Goal: Check status: Check status

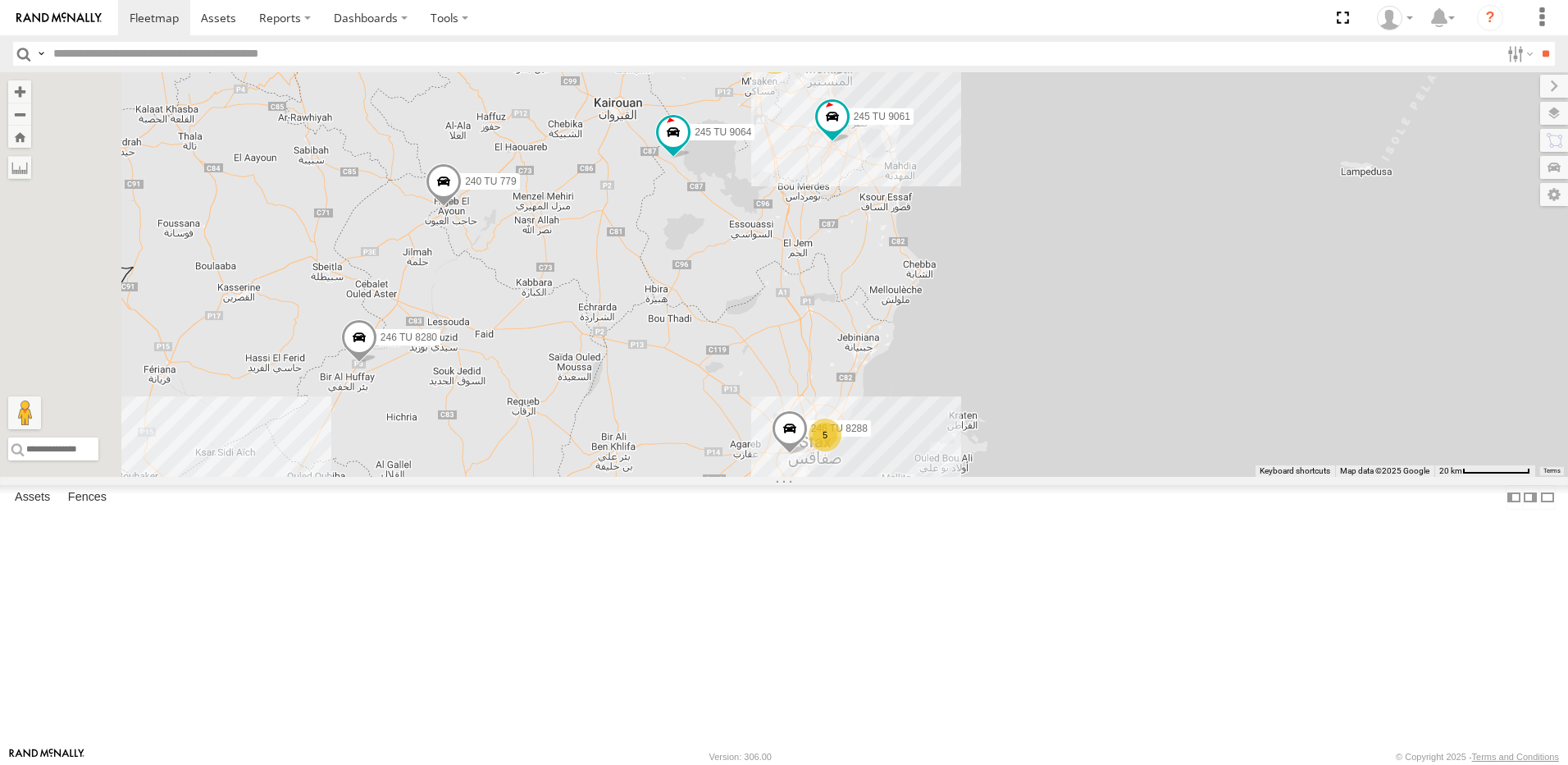
drag, startPoint x: 774, startPoint y: 357, endPoint x: 853, endPoint y: 357, distance: 79.0
click at [849, 358] on div "231 TU 3159 246 TU 8280 245 TU 9066 240 TU 779 245 TU 9064 9 5 234 TU 2630 246 …" at bounding box center [784, 275] width 1568 height 405
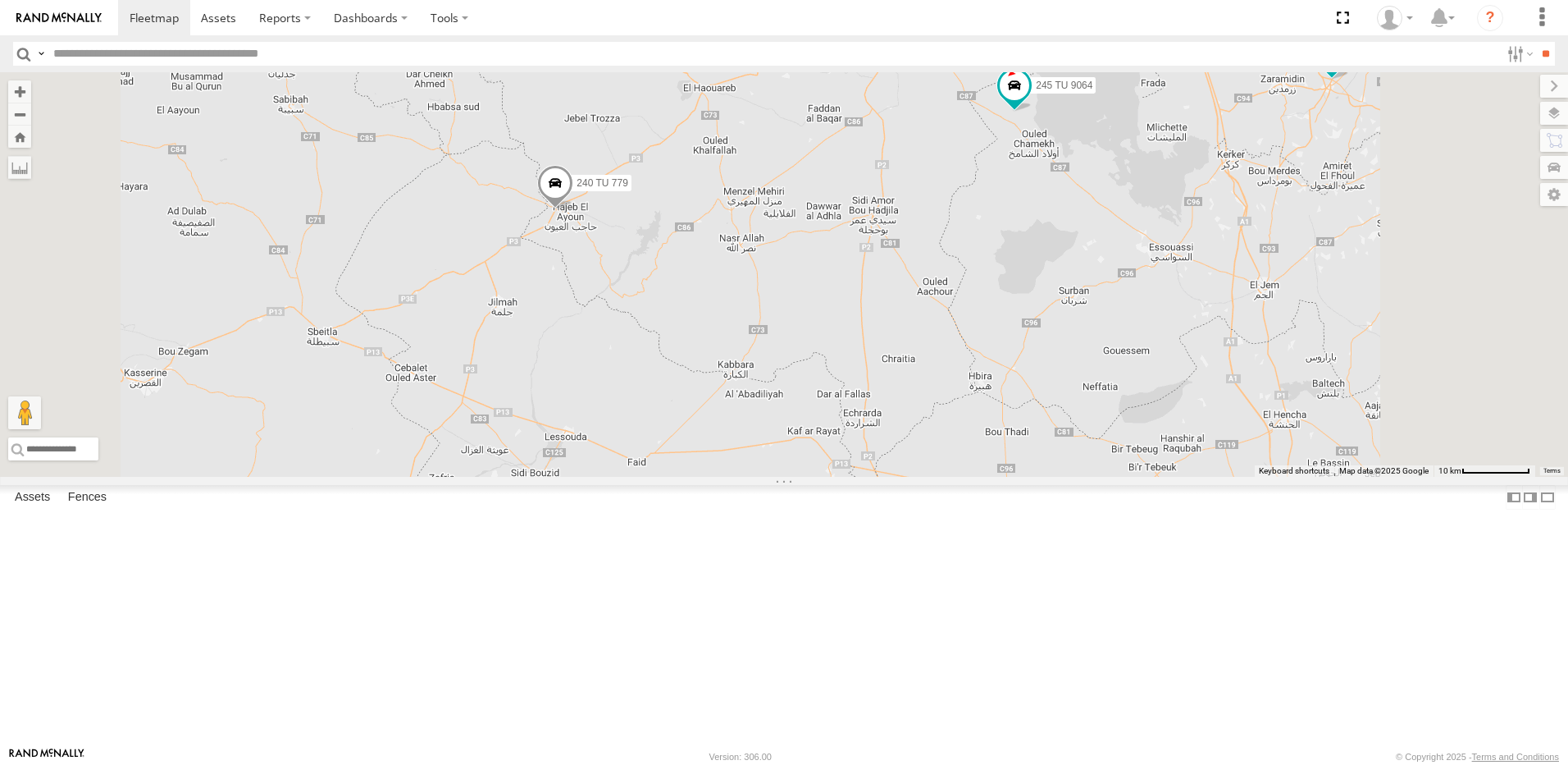
click at [573, 209] on span at bounding box center [555, 188] width 36 height 45
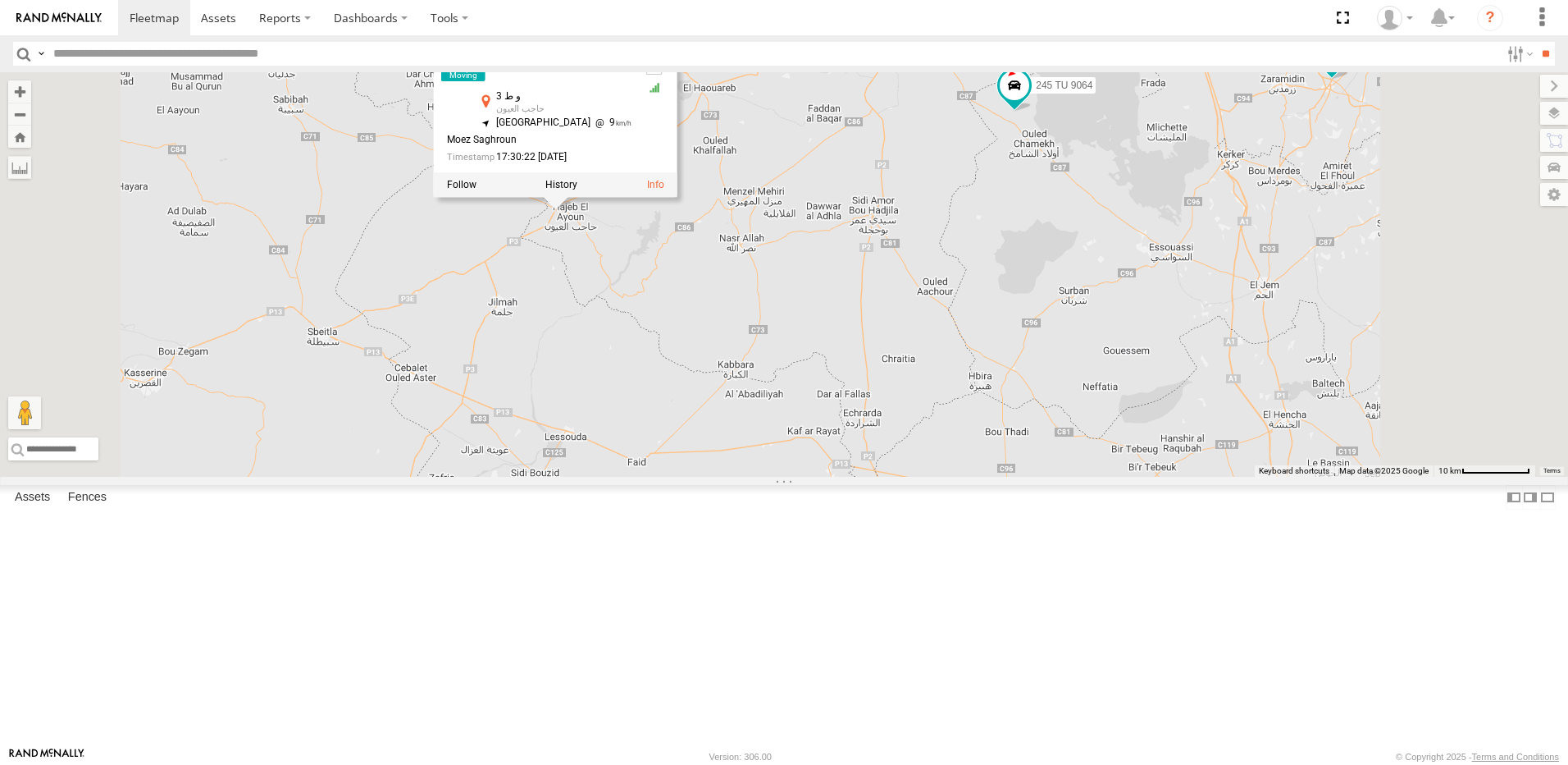
click at [845, 403] on div "231 TU 3159 246 TU 8280 245 TU 9066 240 TU 779 245 TU 9064 247 TU 7028 245 TU 9…" at bounding box center [784, 275] width 1568 height 405
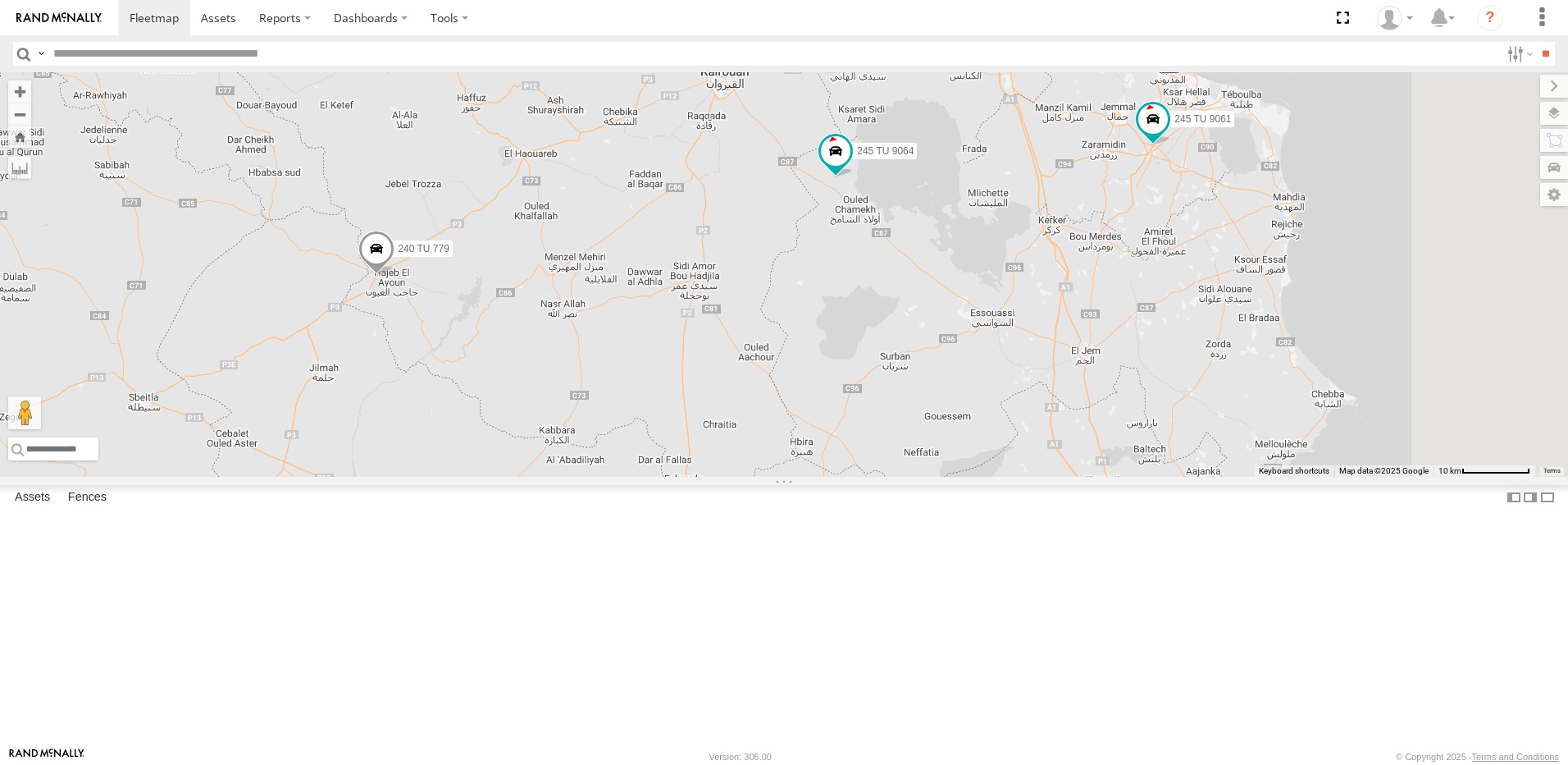
drag, startPoint x: 911, startPoint y: 393, endPoint x: 873, endPoint y: 399, distance: 38.5
click at [873, 399] on div "231 TU 3159 246 TU 8280 245 TU 9066 240 TU 779 245 TU 9064 247 TU 7028 245 TU 9…" at bounding box center [784, 275] width 1568 height 405
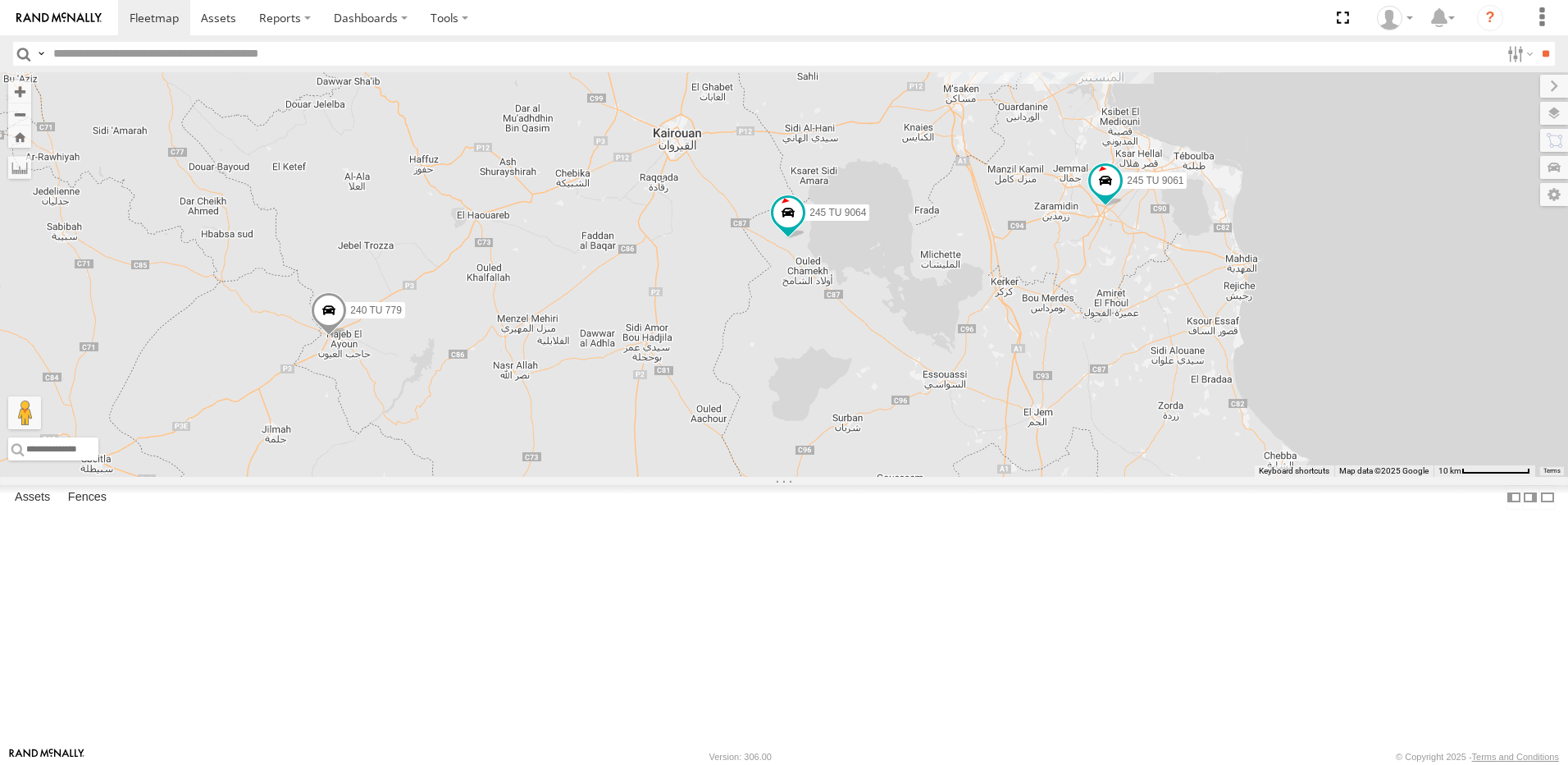
drag, startPoint x: 852, startPoint y: 414, endPoint x: 777, endPoint y: 529, distance: 137.3
click at [777, 477] on div "231 TU 3159 246 TU 8280 245 TU 9066 240 TU 779 245 TU 9064 247 TU 7028 245 TU 9…" at bounding box center [784, 275] width 1568 height 405
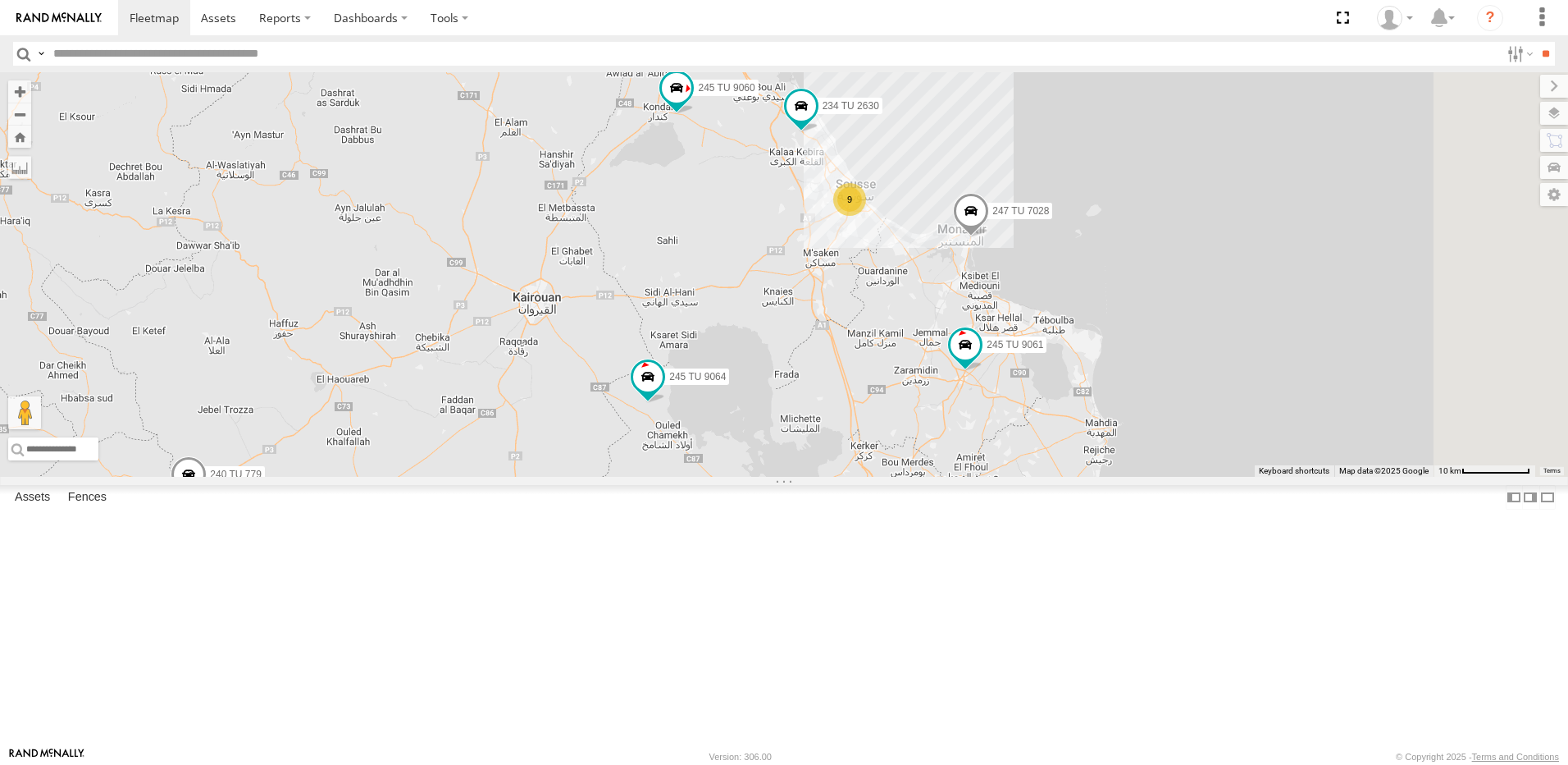
click at [846, 459] on div "231 TU 3159 246 TU 8280 245 TU 9066 240 TU 779 245 TU 9064 247 TU 7028 245 TU 9…" at bounding box center [784, 275] width 1568 height 405
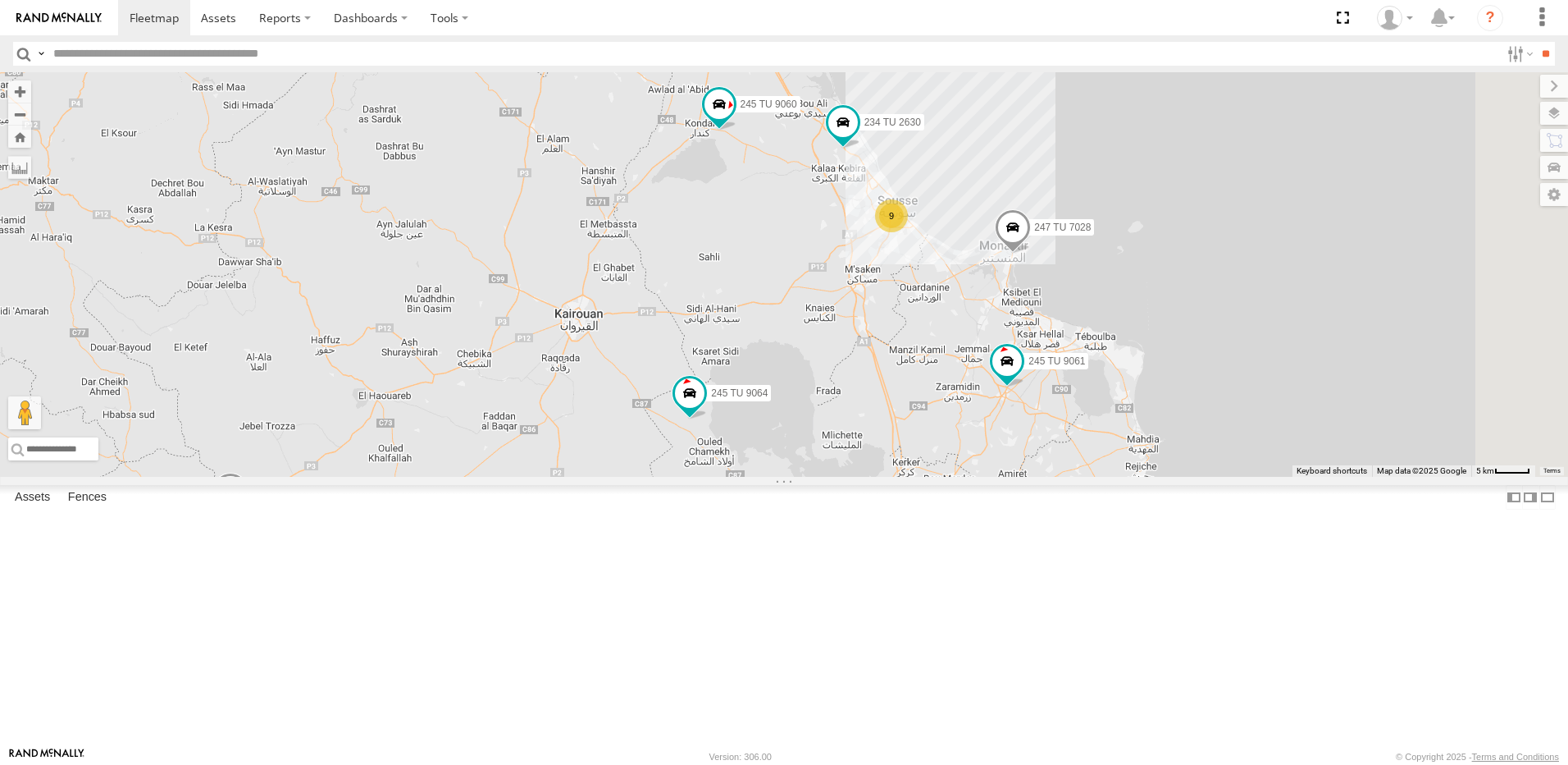
drag, startPoint x: 870, startPoint y: 373, endPoint x: 893, endPoint y: 394, distance: 31.1
click at [893, 394] on div "231 TU 3159 246 TU 8280 245 TU 9066 240 TU 779 245 TU 9064 247 TU 7028 245 TU 9…" at bounding box center [784, 275] width 1568 height 405
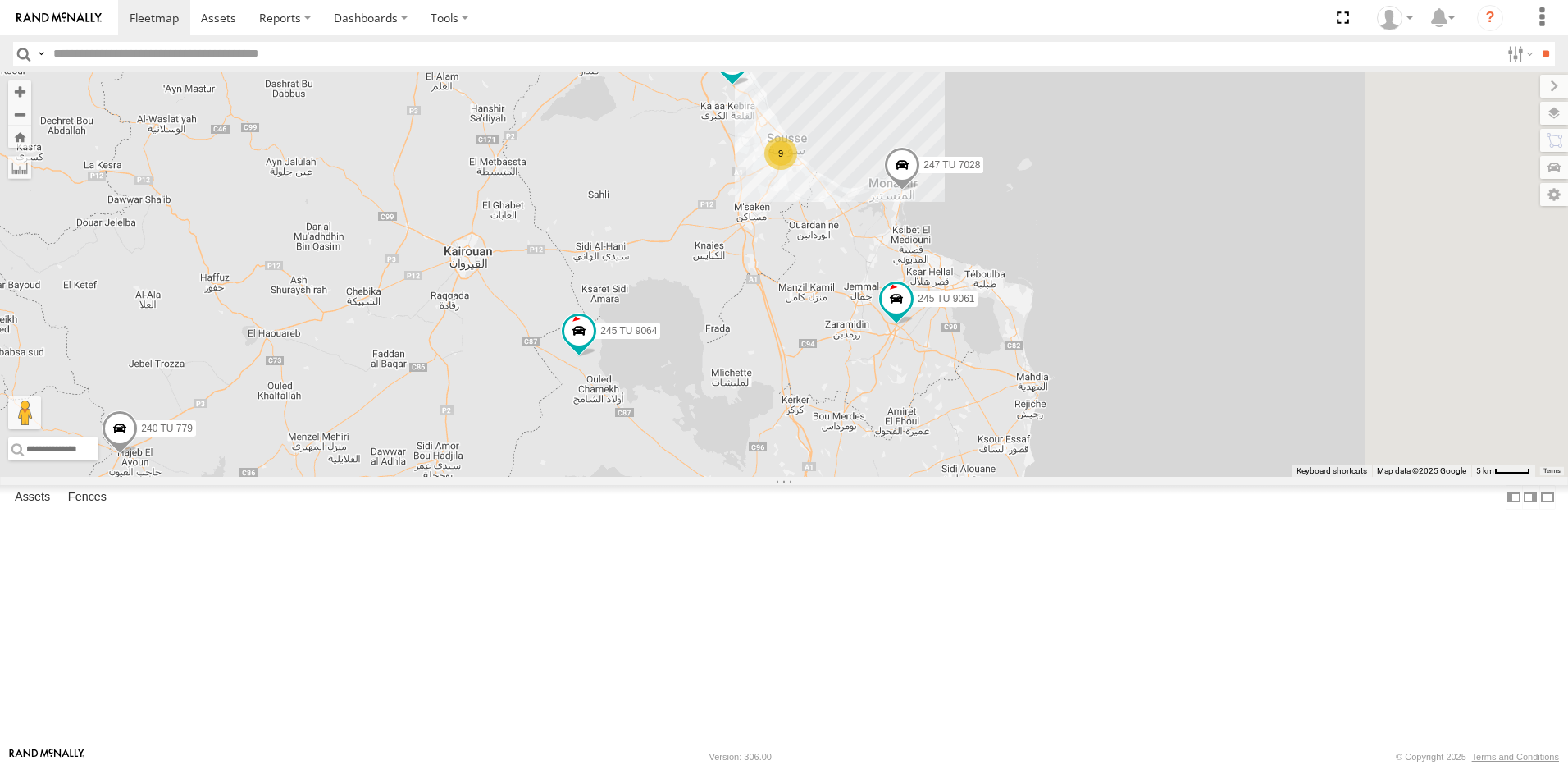
drag, startPoint x: 1118, startPoint y: 509, endPoint x: 984, endPoint y: 421, distance: 160.3
click at [984, 421] on div "231 TU 3159 246 TU 8280 245 TU 9066 240 TU 779 245 TU 9064 247 TU 7028 245 TU 9…" at bounding box center [784, 275] width 1568 height 405
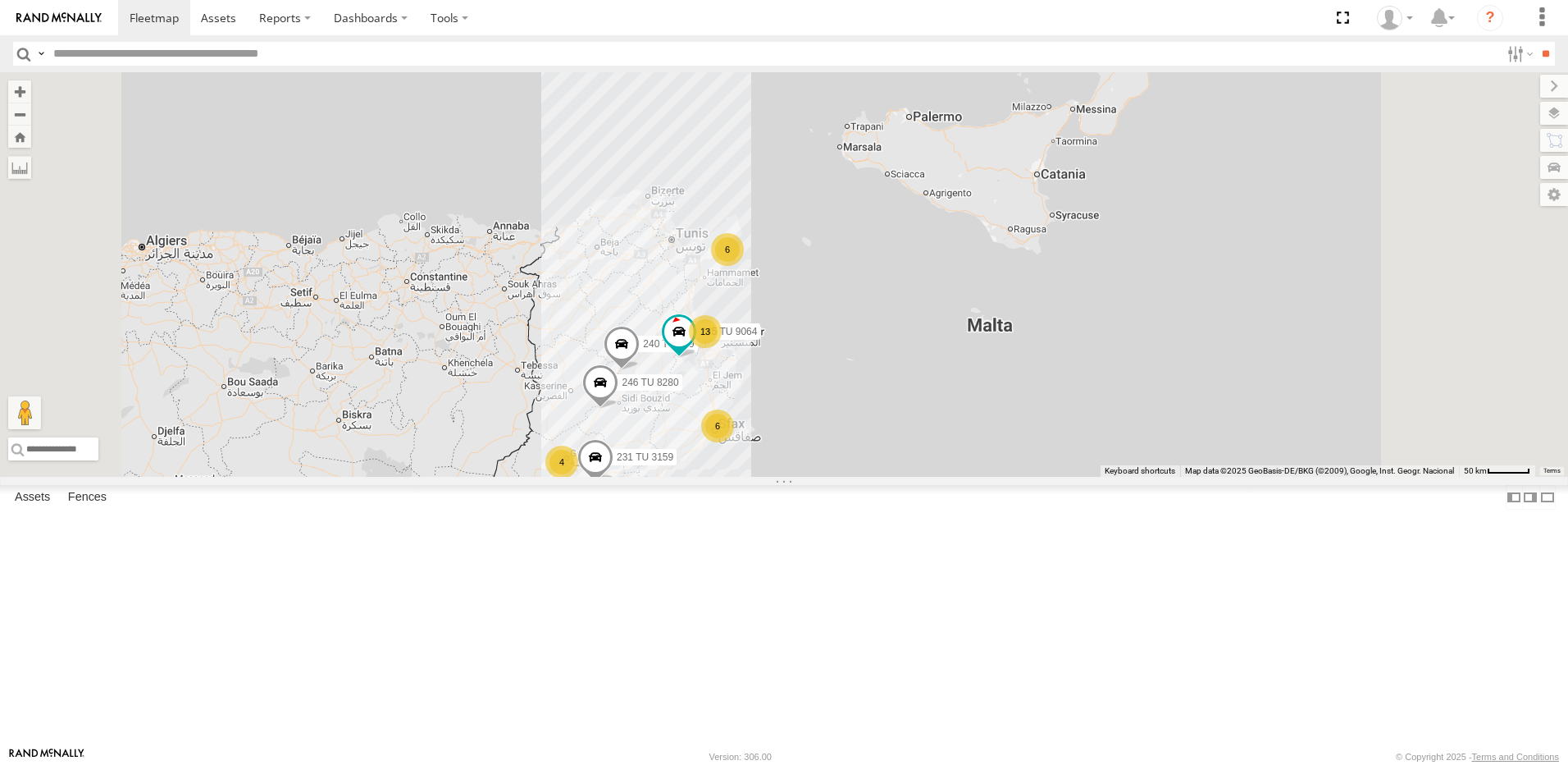
click at [722, 348] on div "13" at bounding box center [705, 331] width 32 height 32
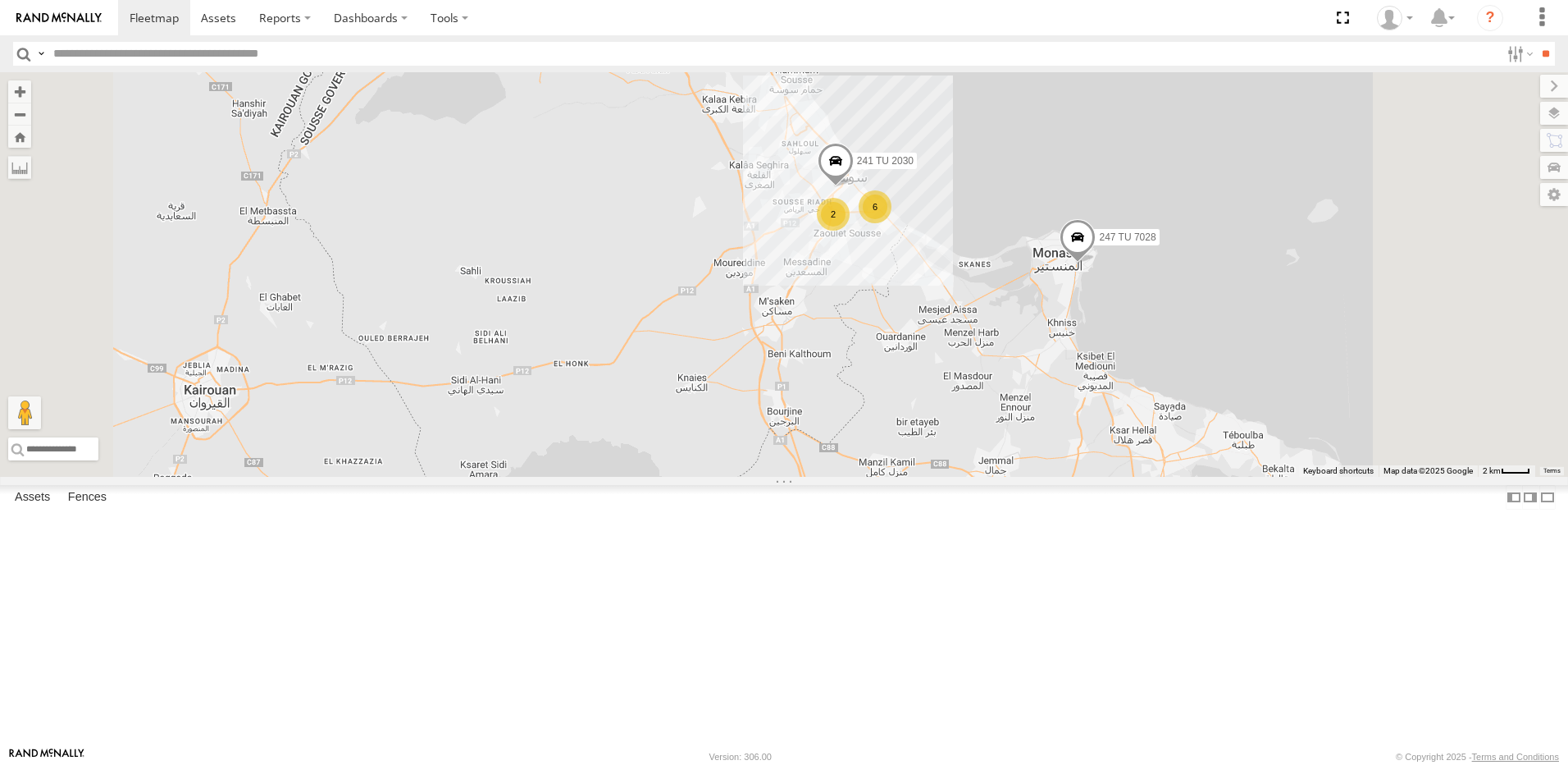
click at [958, 442] on div "231 TU 3159 246 TU 8280 245 TU 9066 240 TU 779 245 TU 9064 241 TU 2030 234 TU 2…" at bounding box center [784, 275] width 1568 height 405
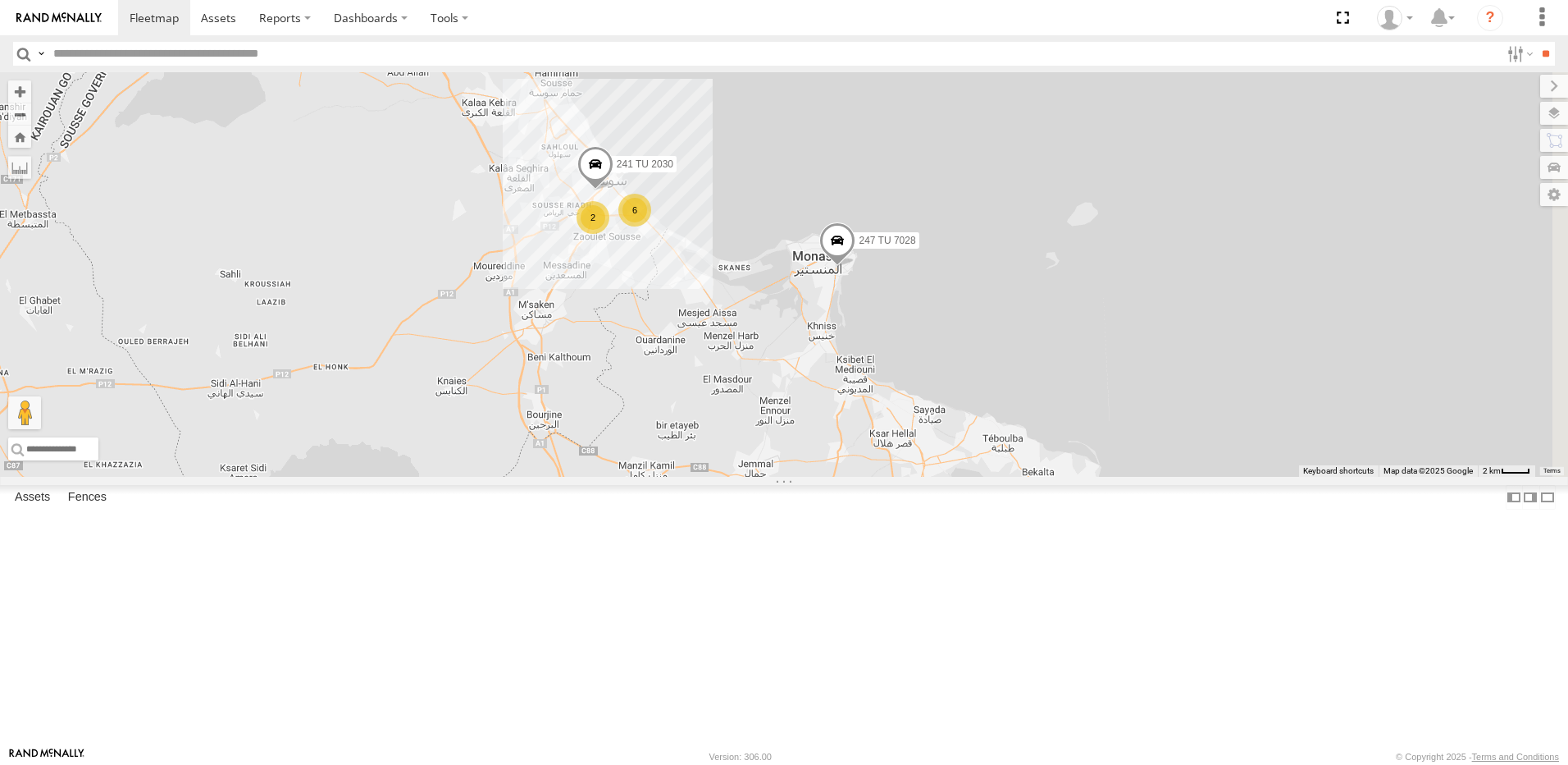
drag, startPoint x: 1213, startPoint y: 450, endPoint x: 971, endPoint y: 454, distance: 242.0
click at [971, 454] on div "231 TU 3159 246 TU 8280 245 TU 9066 240 TU 779 245 TU 9064 241 TU 2030 234 TU 2…" at bounding box center [784, 275] width 1568 height 405
drag, startPoint x: 698, startPoint y: 490, endPoint x: 767, endPoint y: 434, distance: 88.9
click at [765, 436] on div "231 TU 3159 246 TU 8280 245 TU 9066 240 TU 779 245 TU 9064 241 TU 2030 234 TU 2…" at bounding box center [784, 275] width 1568 height 405
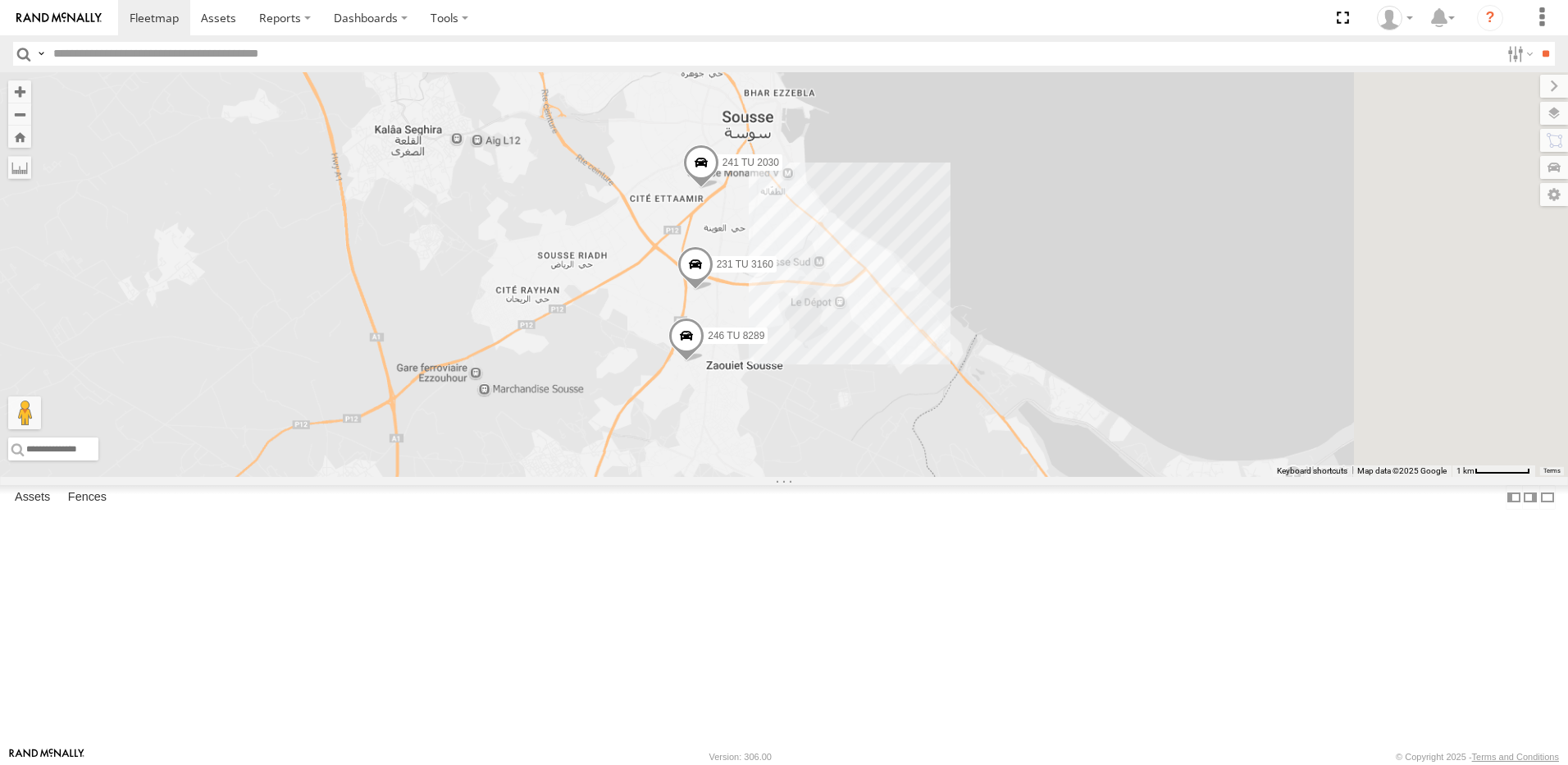
drag, startPoint x: 1038, startPoint y: 201, endPoint x: 886, endPoint y: 504, distance: 339.0
click at [886, 477] on div "231 TU 3159 246 TU 8280 245 TU 9066 240 TU 779 245 TU 9064 234 TU 2630 247 TU 7…" at bounding box center [784, 275] width 1568 height 405
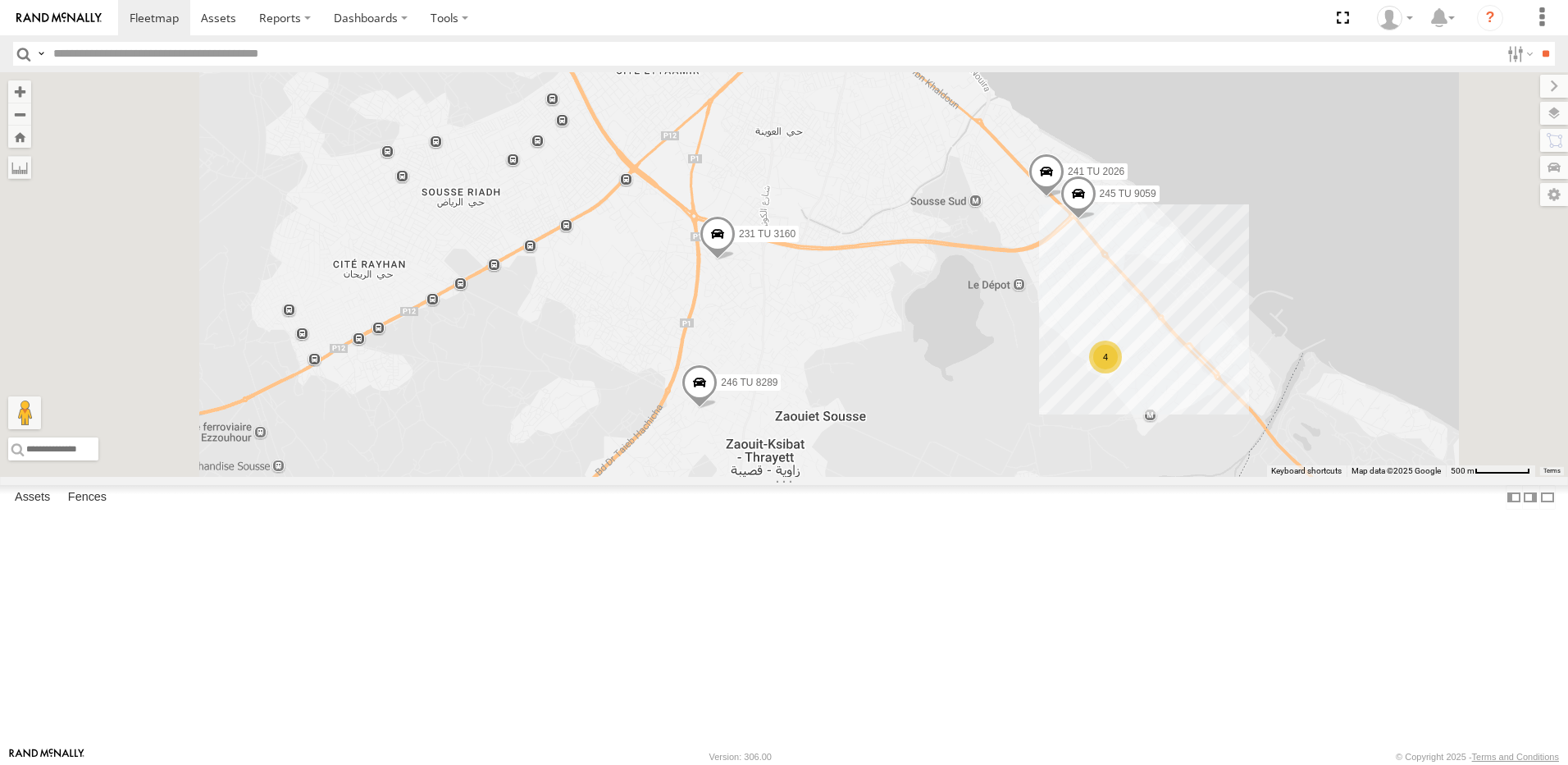
click at [1064, 198] on span at bounding box center [1047, 175] width 36 height 45
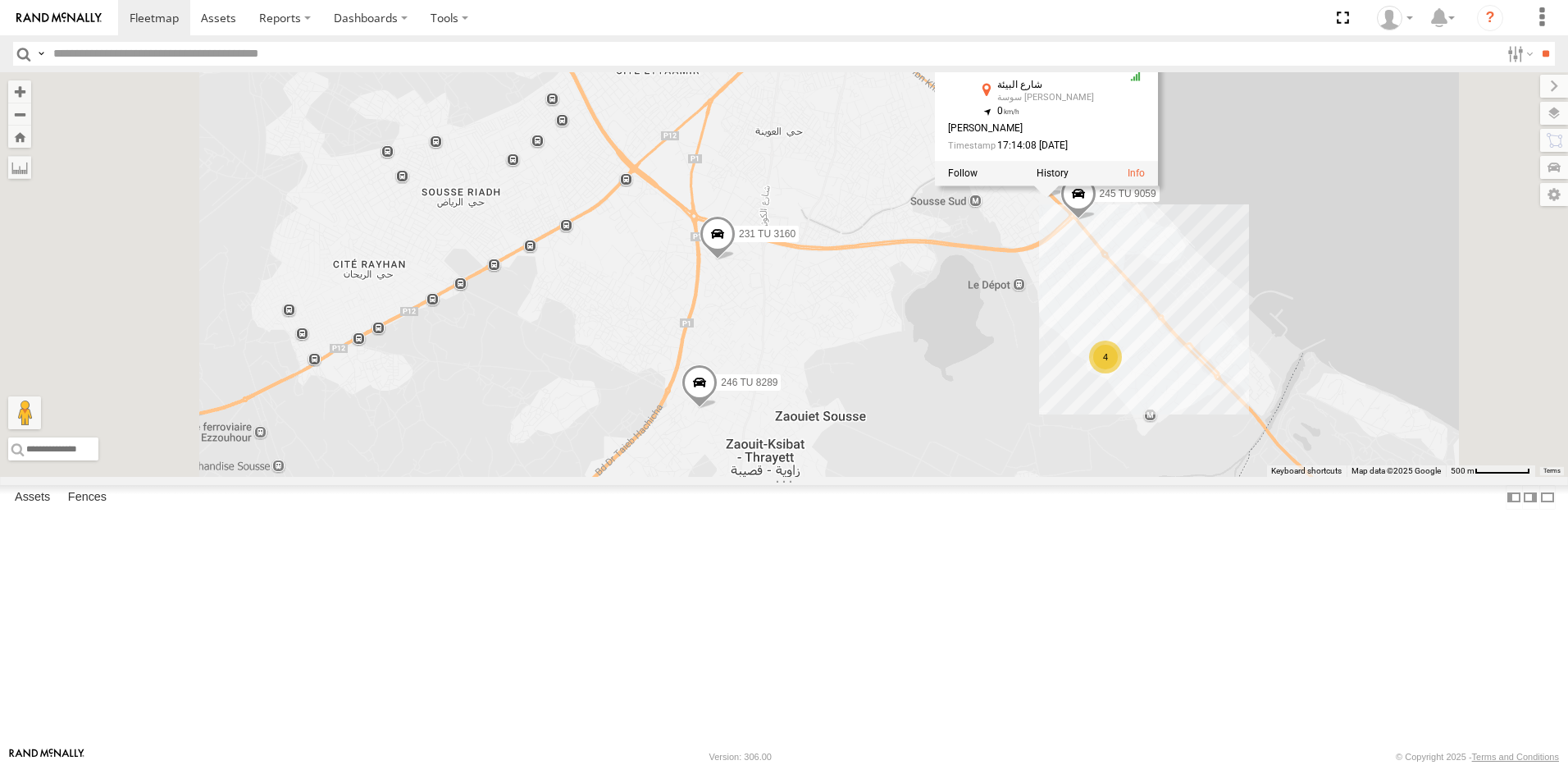
click at [1262, 393] on div "231 TU 3159 246 TU 8280 245 TU 9066 240 TU 779 245 TU 9064 234 TU 2630 247 TU 7…" at bounding box center [784, 275] width 1568 height 405
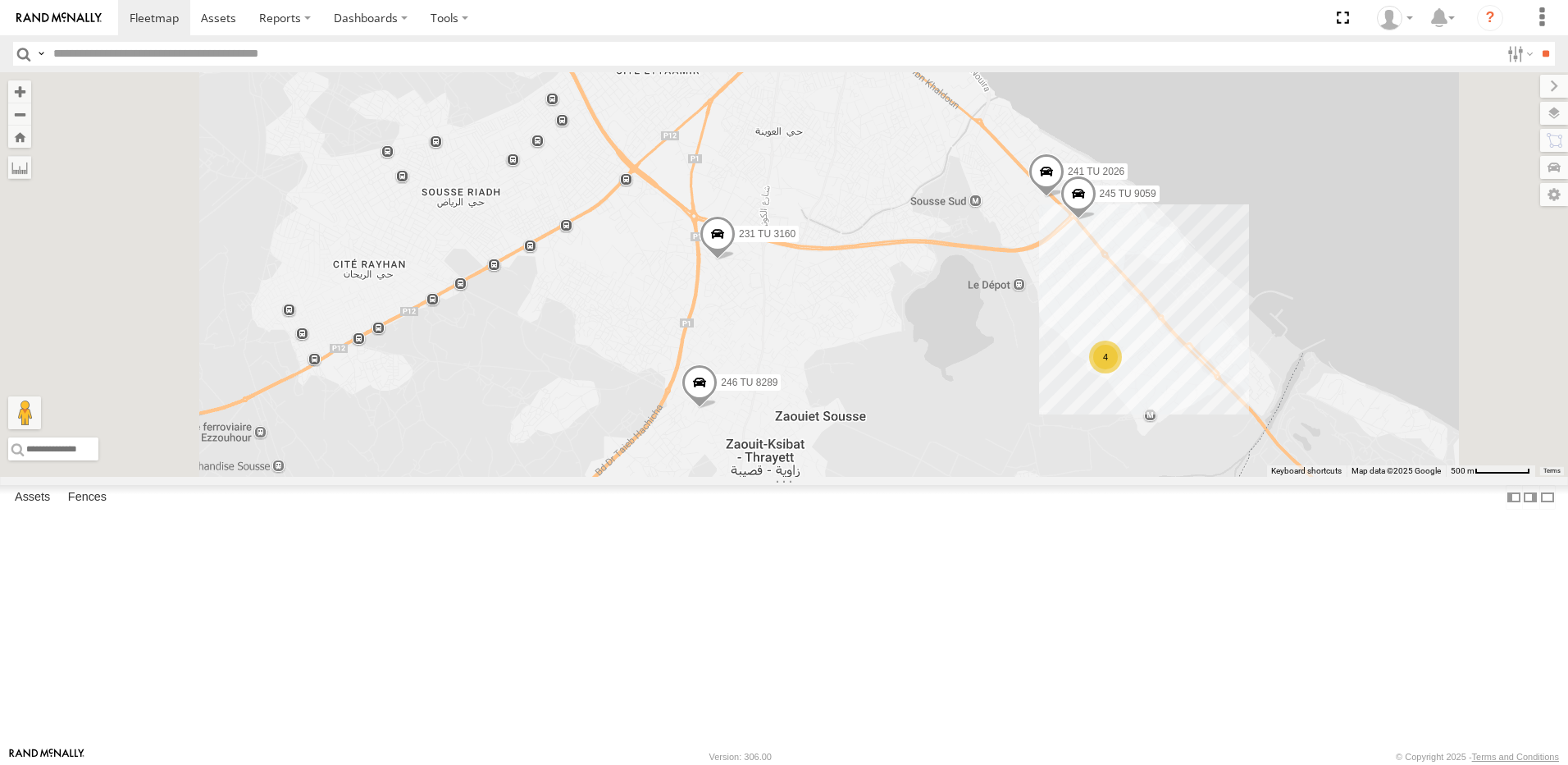
click at [1097, 220] on span at bounding box center [1078, 198] width 36 height 45
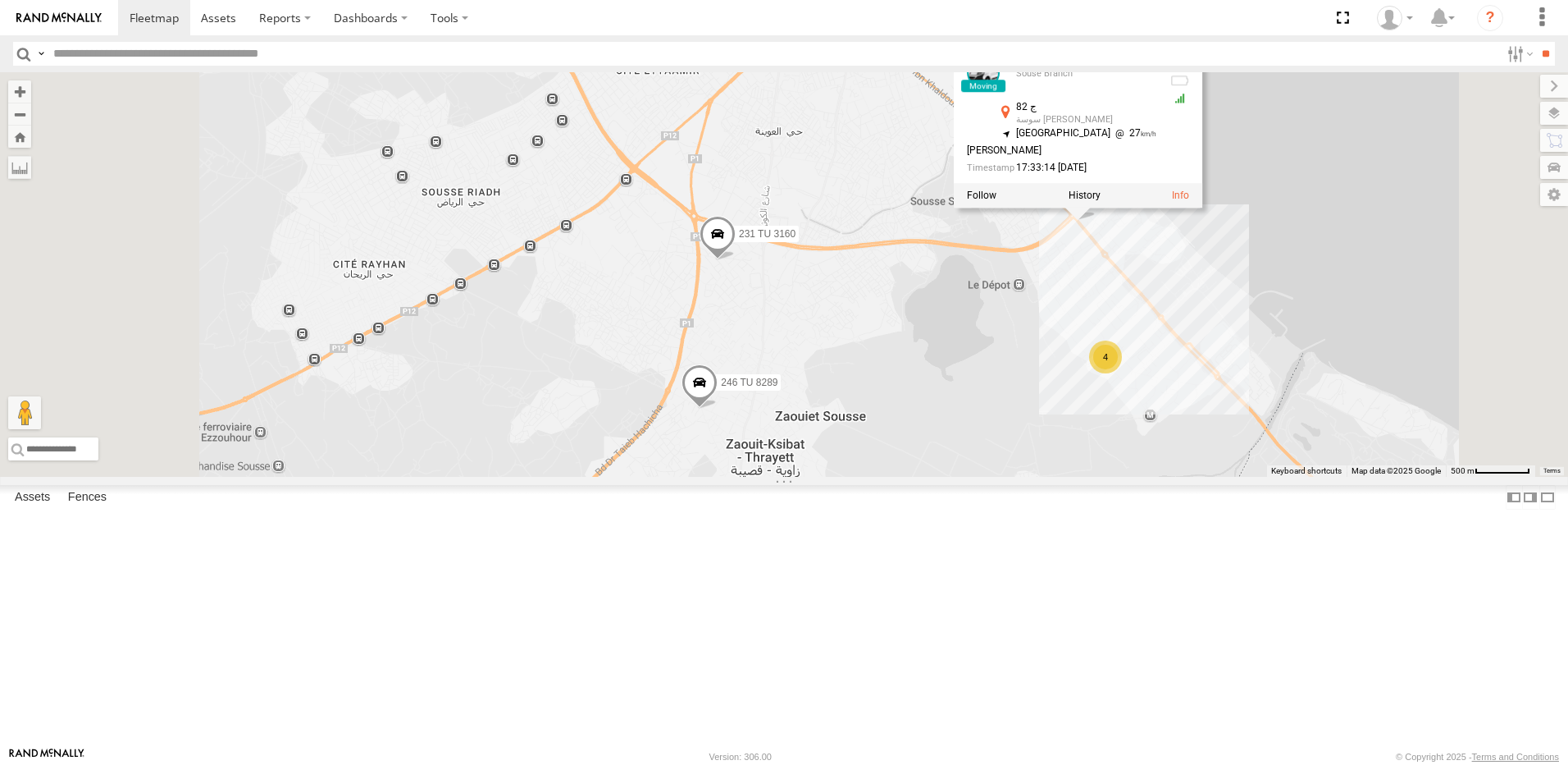
click at [1292, 394] on div "231 TU 3159 246 TU 8280 245 TU 9066 240 TU 779 245 TU 9064 234 TU 2630 247 TU 7…" at bounding box center [784, 275] width 1568 height 405
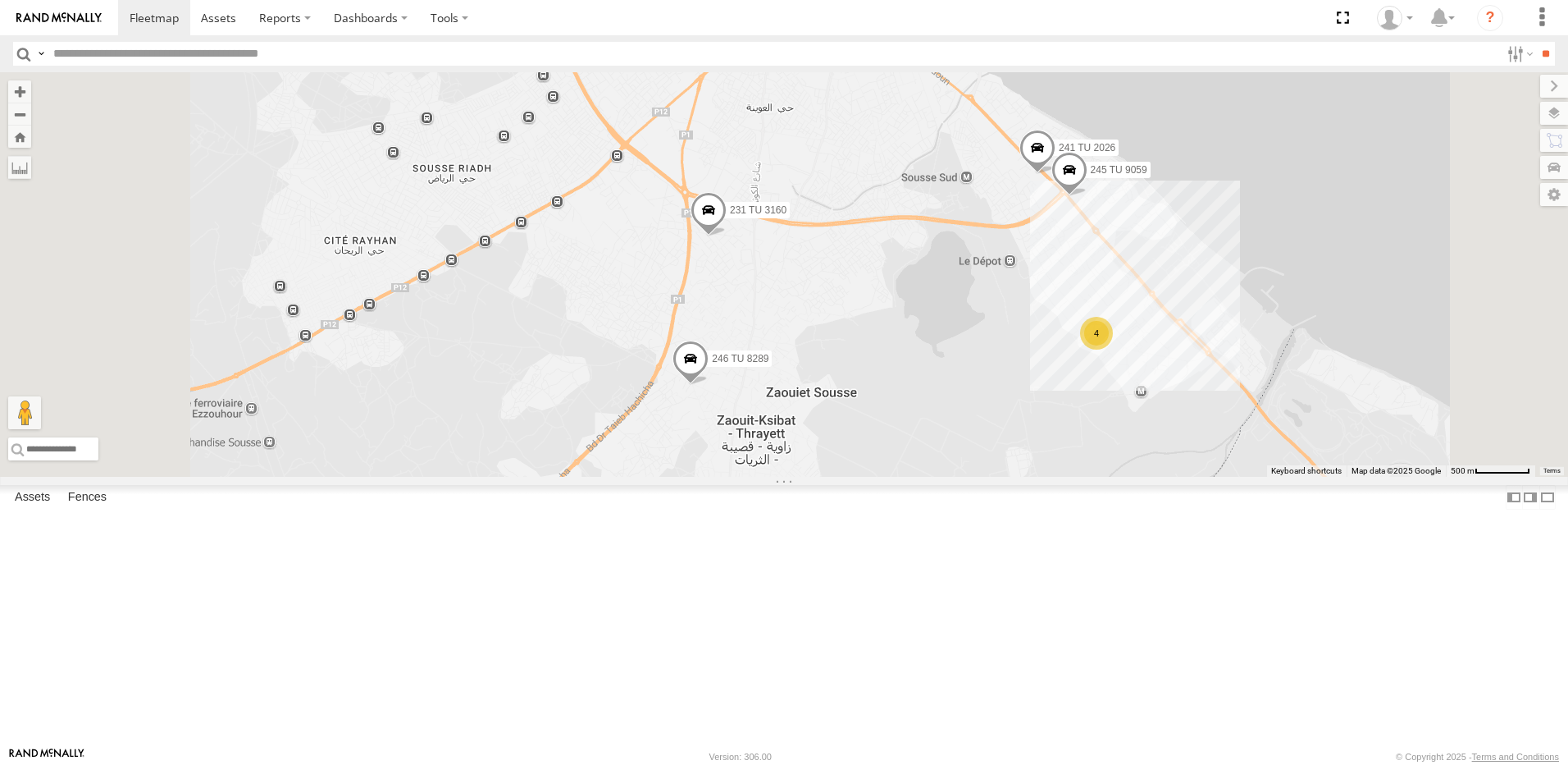
drag, startPoint x: 1240, startPoint y: 445, endPoint x: 1154, endPoint y: 400, distance: 97.1
click at [1157, 400] on div "231 TU 3159 246 TU 8280 245 TU 9066 240 TU 779 245 TU 9064 234 TU 2630 247 TU 7…" at bounding box center [784, 275] width 1568 height 405
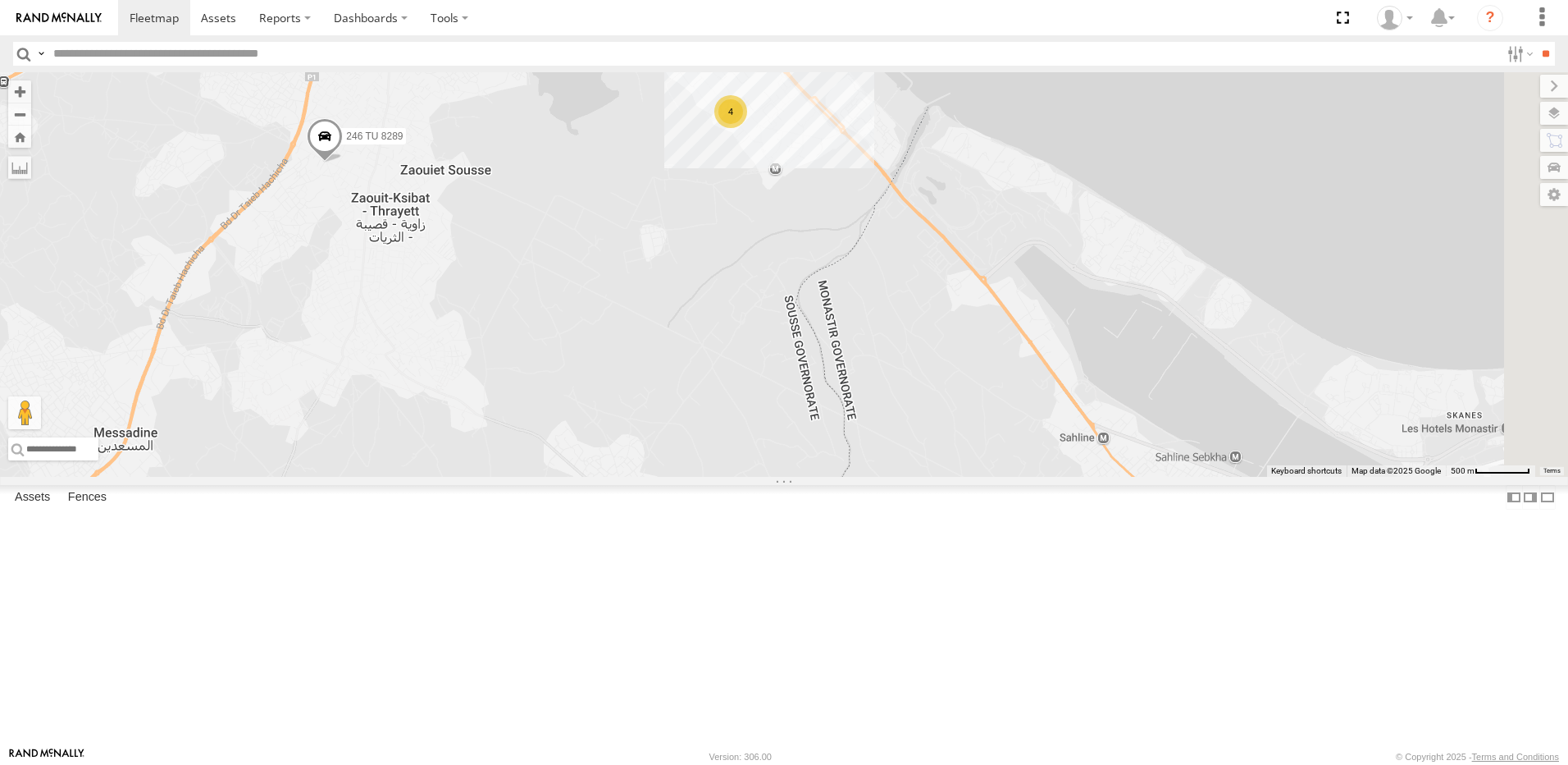
drag, startPoint x: 1195, startPoint y: 567, endPoint x: 1039, endPoint y: 474, distance: 181.6
click at [1072, 477] on div "231 TU 3159 246 TU 8280 245 TU 9066 240 TU 779 245 TU 9064 234 TU 2630 247 TU 7…" at bounding box center [784, 275] width 1568 height 405
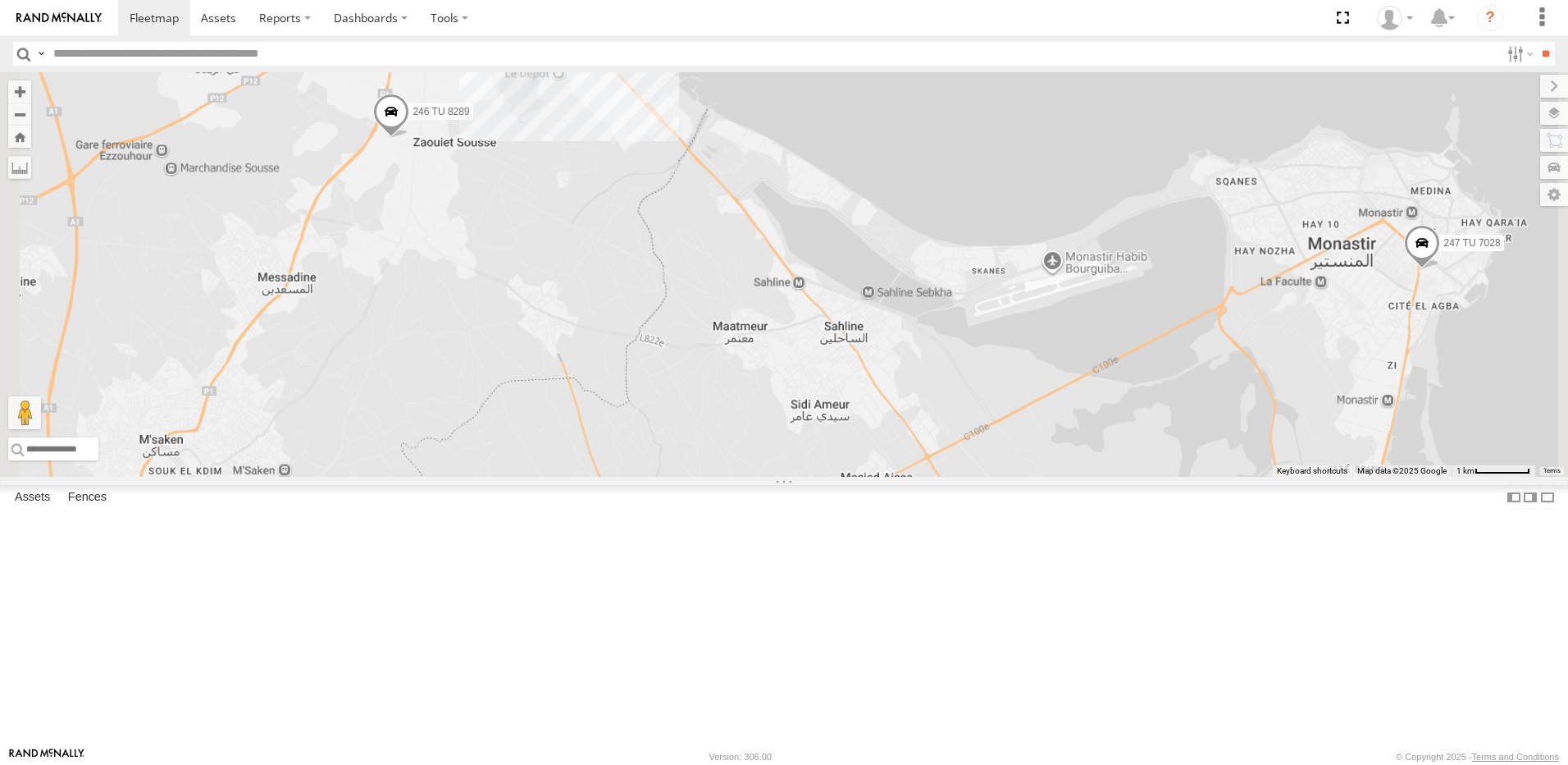
drag, startPoint x: 1176, startPoint y: 510, endPoint x: 893, endPoint y: 461, distance: 287.2
click at [893, 461] on div "231 TU 3159 246 TU 8280 245 TU 9066 240 TU 779 245 TU 9064 234 TU 2630 247 TU 7…" at bounding box center [784, 275] width 1568 height 405
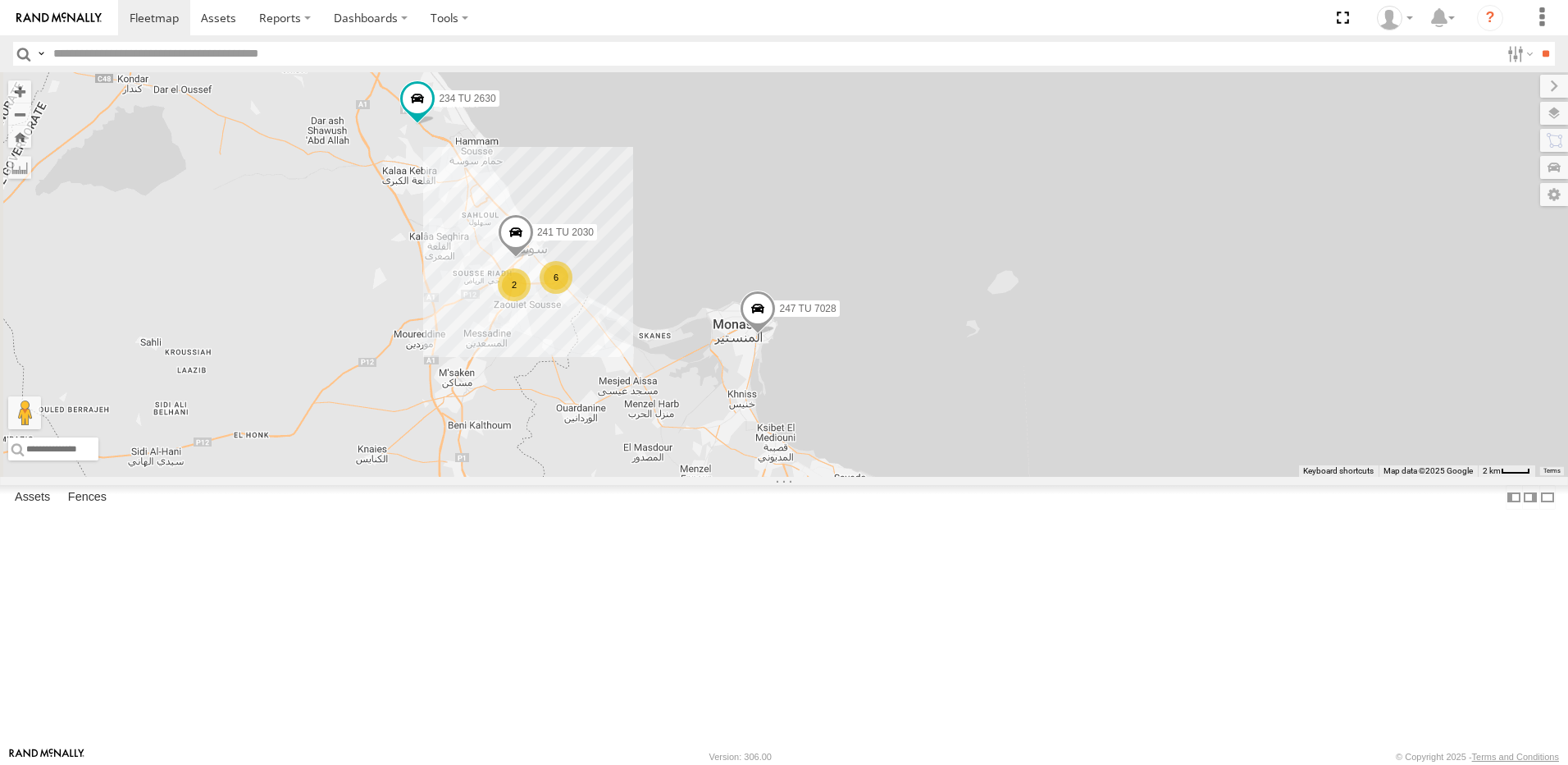
drag, startPoint x: 662, startPoint y: 506, endPoint x: 881, endPoint y: 446, distance: 227.1
click at [881, 446] on div "241 TU 2030 234 TU 2630 247 TU 7028 6 2" at bounding box center [784, 275] width 1568 height 405
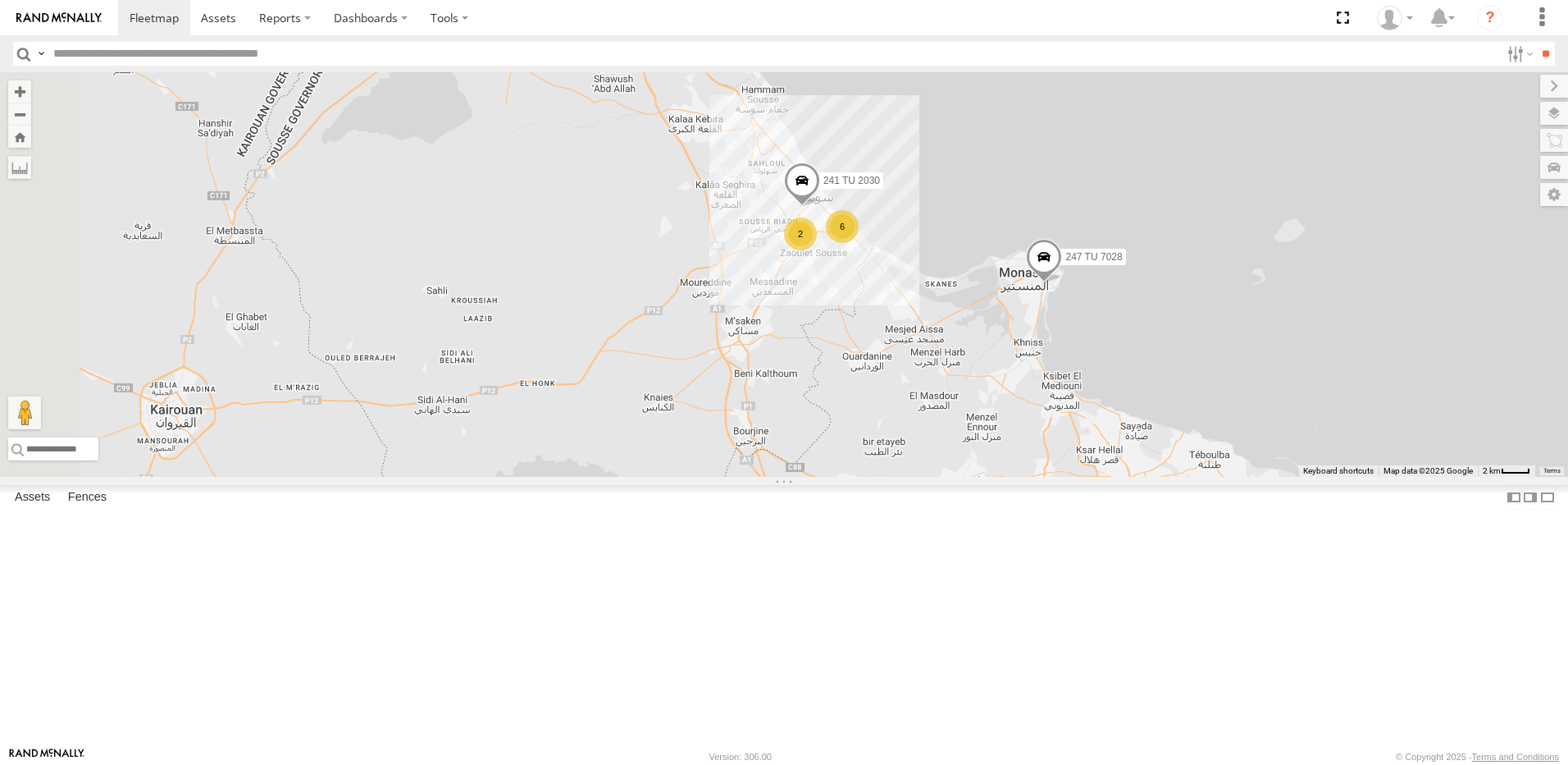
drag, startPoint x: 473, startPoint y: 539, endPoint x: 711, endPoint y: 502, distance: 240.9
click at [711, 477] on div "241 TU 2030 234 TU 2630 247 TU 7028 6 2 245 TU 9061 245 TU 9060" at bounding box center [784, 275] width 1568 height 405
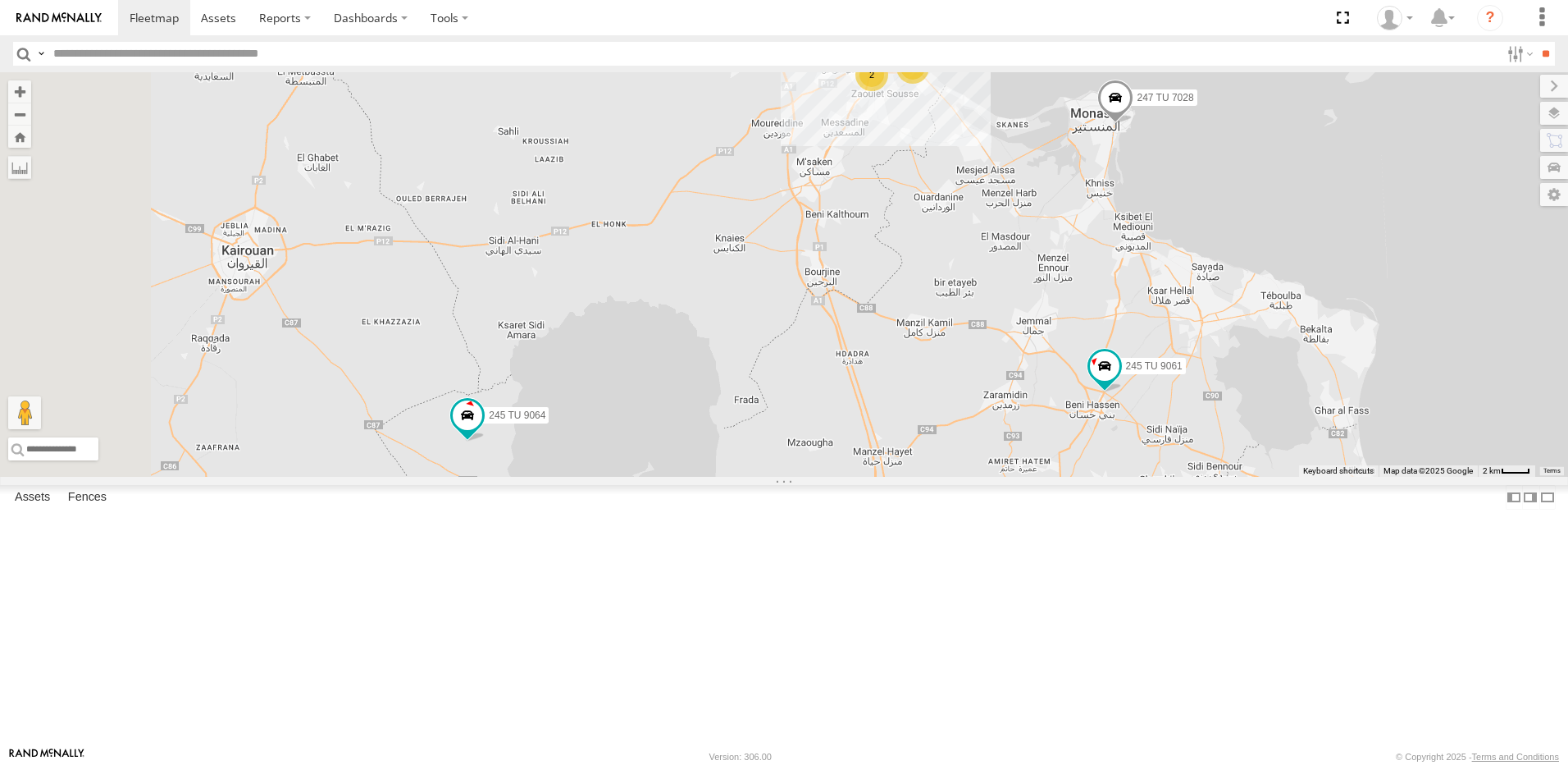
drag, startPoint x: 818, startPoint y: 550, endPoint x: 892, endPoint y: 384, distance: 181.7
click at [892, 385] on div "241 TU 2030 234 TU 2630 247 TU 7028 6 2 245 TU 9061 245 TU 9060 245 TU 9064" at bounding box center [784, 275] width 1568 height 405
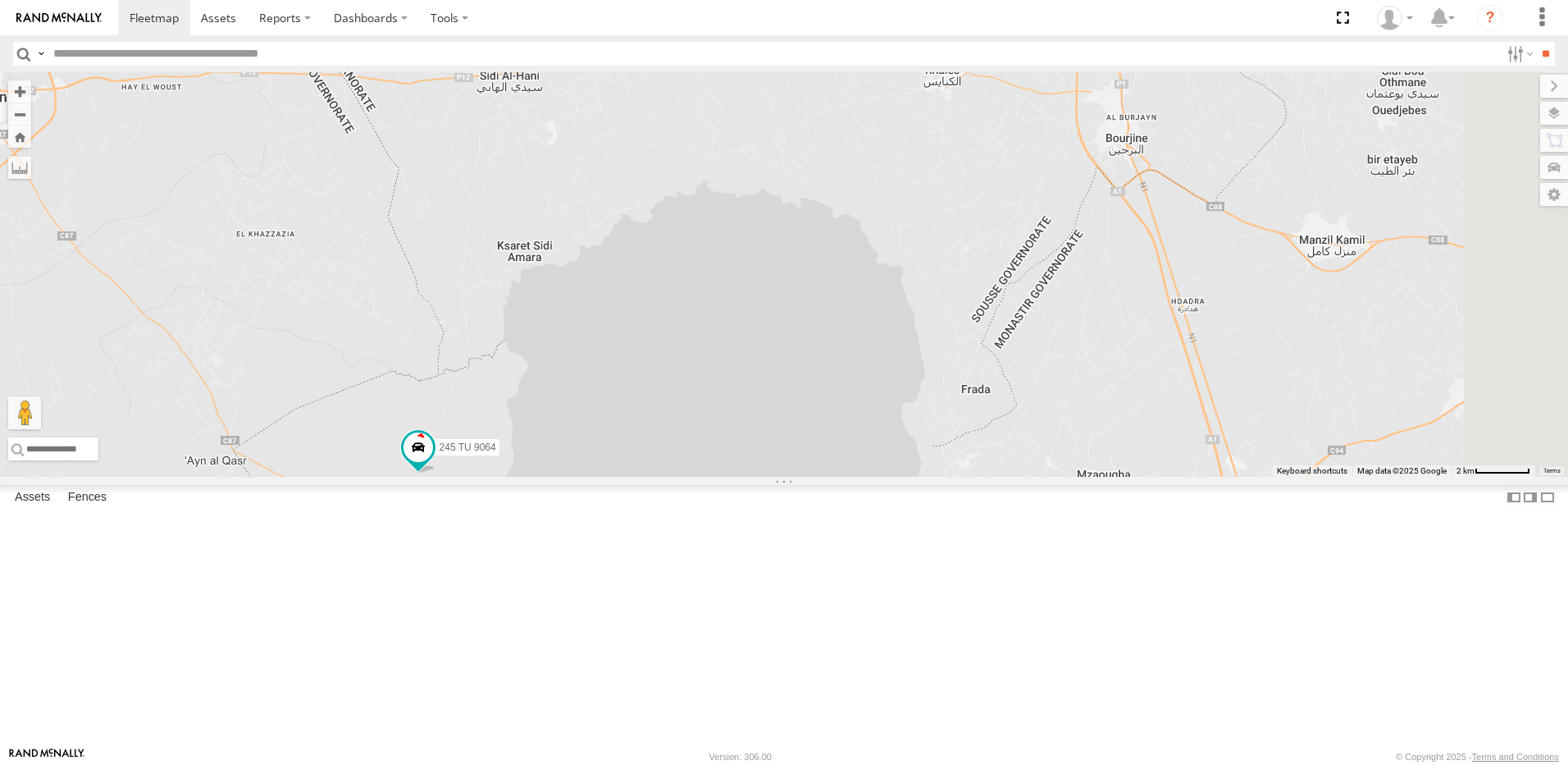
click at [602, 434] on div "234 TU 2630 247 TU 7028 245 TU 9061 245 TU 9060 245 TU 9064 241 TU 2030" at bounding box center [784, 275] width 1568 height 405
click at [434, 476] on span at bounding box center [416, 454] width 36 height 45
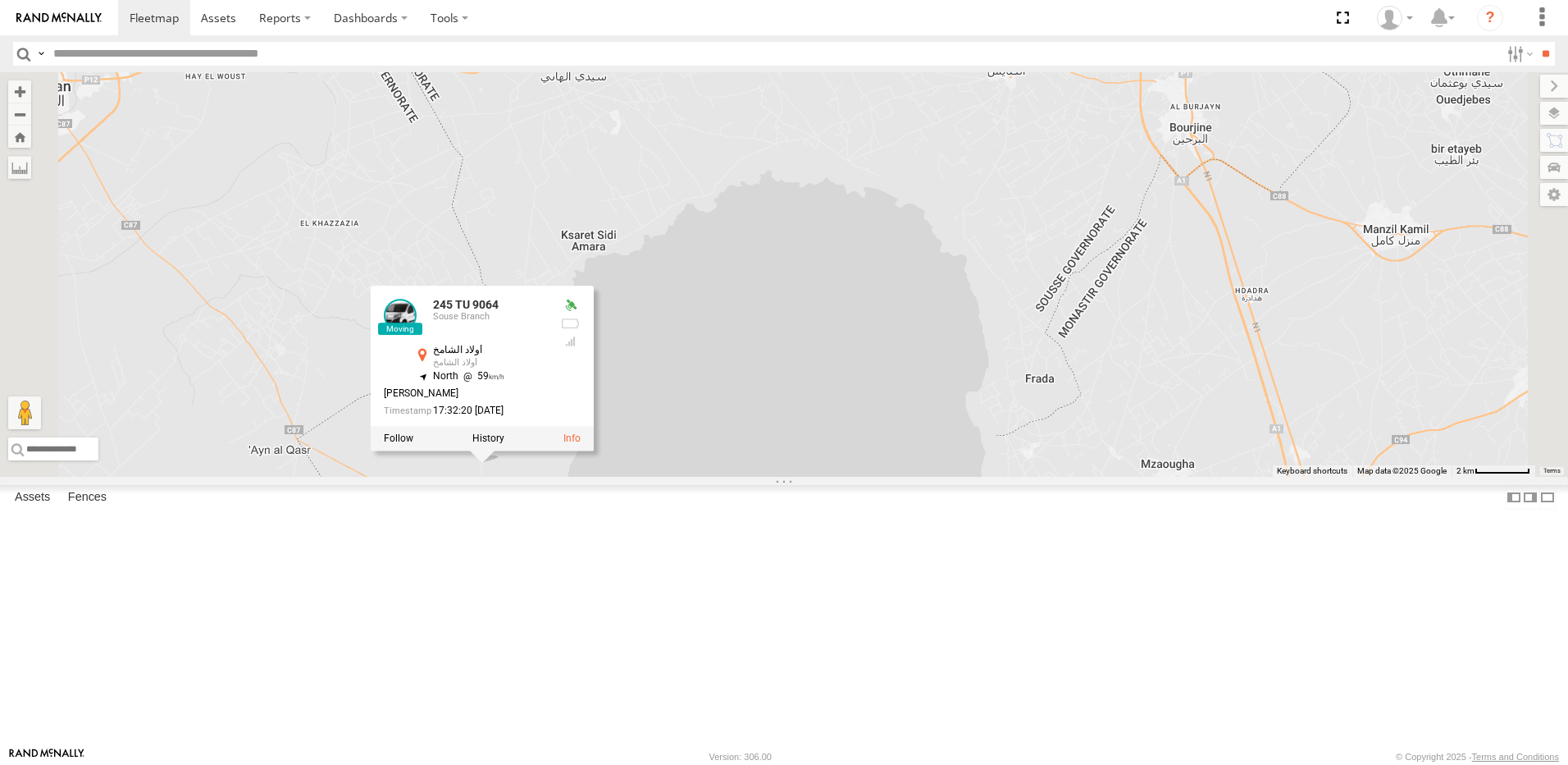
drag, startPoint x: 623, startPoint y: 370, endPoint x: 897, endPoint y: 305, distance: 281.6
click at [897, 305] on div "234 TU 2630 247 TU 7028 245 TU 9061 245 TU 9060 245 TU 9064 241 TU 2030 [GEOGRA…" at bounding box center [784, 275] width 1568 height 405
